Goal: Information Seeking & Learning: Check status

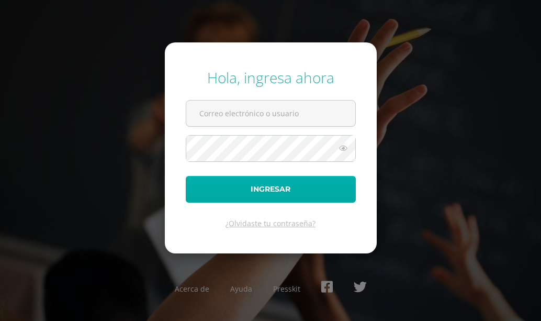
type input "[EMAIL_ADDRESS][DOMAIN_NAME]"
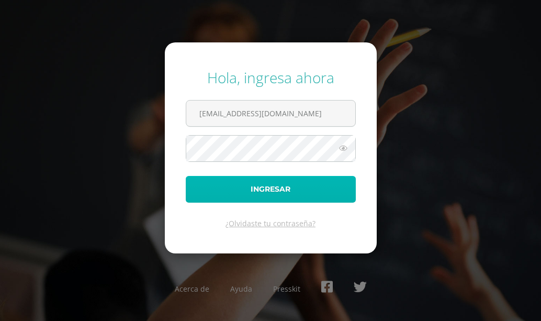
click at [300, 184] on button "Ingresar" at bounding box center [271, 189] width 170 height 27
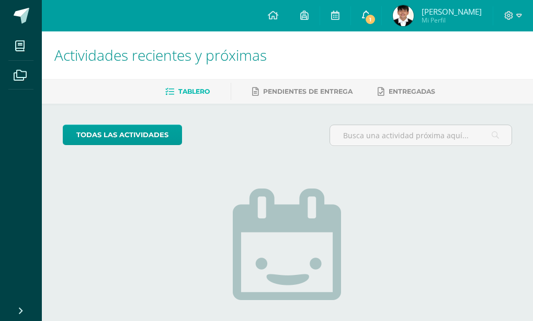
click at [364, 18] on link "1" at bounding box center [366, 15] width 30 height 31
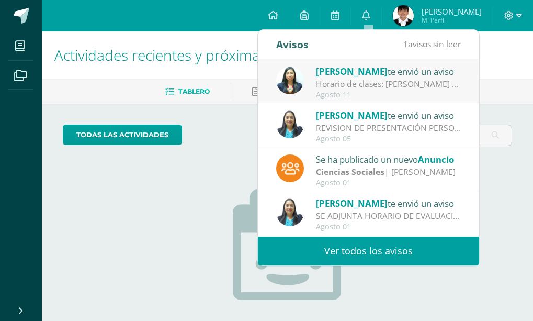
click at [370, 81] on div "Horario de clases: Horario de clases para el cuarto bimestre." at bounding box center [388, 84] width 145 height 12
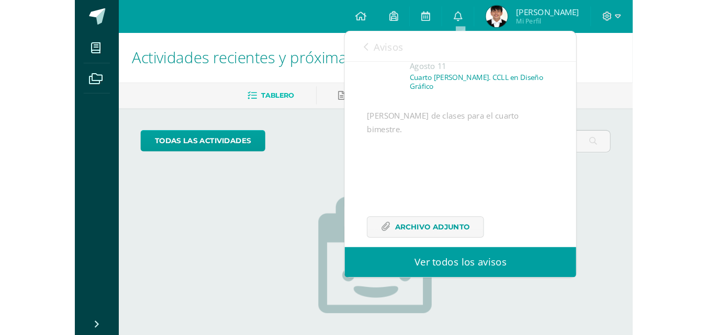
scroll to position [76, 0]
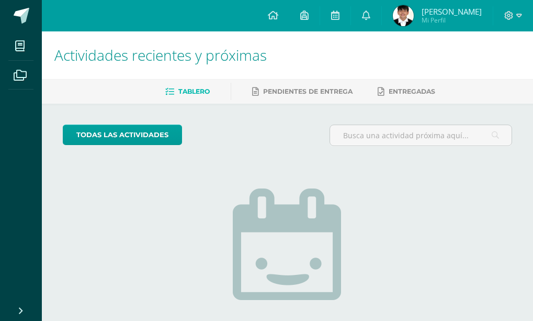
click at [500, 197] on div "todas las Actividades No tienes actividades Échale un vistazo a los demás perío…" at bounding box center [287, 265] width 491 height 323
